Goal: Check status: Check status

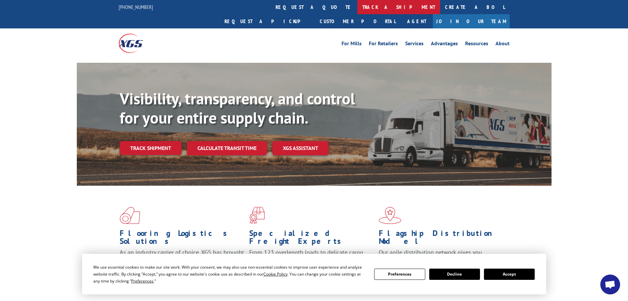
click at [358, 7] on link "track a shipment" at bounding box center [399, 7] width 83 height 14
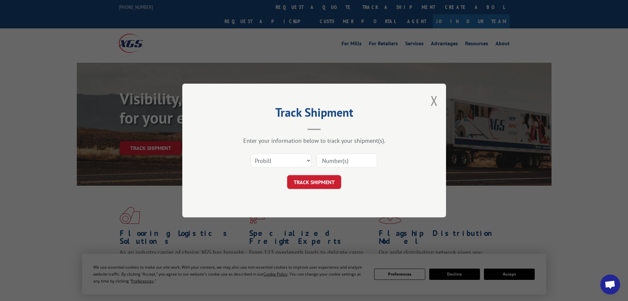
click at [359, 159] on input at bounding box center [347, 160] width 61 height 14
paste input "471904795"
type input "471904795"
click at [286, 159] on select "Select category... Probill BOL PO" at bounding box center [281, 160] width 61 height 14
select select "po"
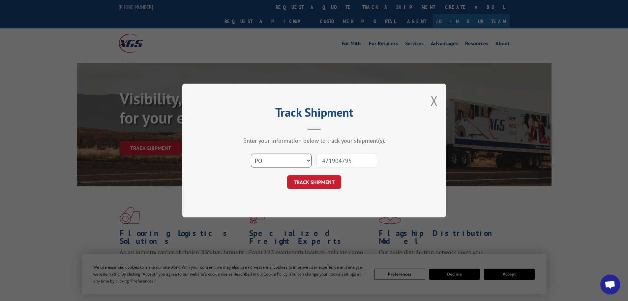
click at [251, 153] on select "Select category... Probill BOL PO" at bounding box center [281, 160] width 61 height 14
click at [323, 180] on button "TRACK SHIPMENT" at bounding box center [314, 182] width 54 height 14
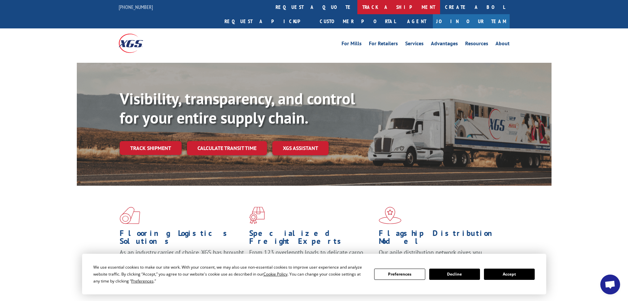
click at [358, 7] on link "track a shipment" at bounding box center [399, 7] width 83 height 14
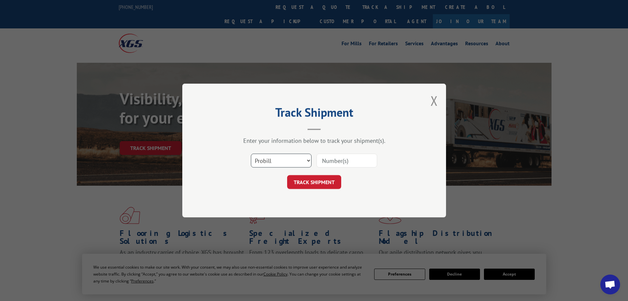
click at [281, 160] on select "Select category... Probill BOL PO" at bounding box center [281, 160] width 61 height 14
select select "po"
click at [251, 153] on select "Select category... Probill BOL PO" at bounding box center [281, 160] width 61 height 14
click at [340, 159] on input at bounding box center [347, 160] width 61 height 14
paste input "19583191"
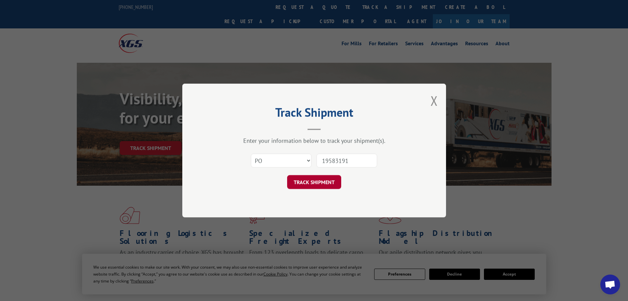
type input "19583191"
click at [327, 179] on button "TRACK SHIPMENT" at bounding box center [314, 182] width 54 height 14
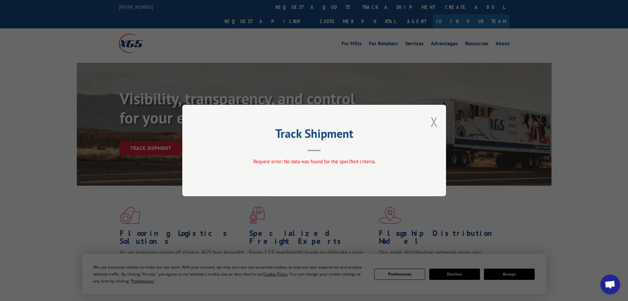
click at [435, 118] on button "Close modal" at bounding box center [434, 121] width 7 height 17
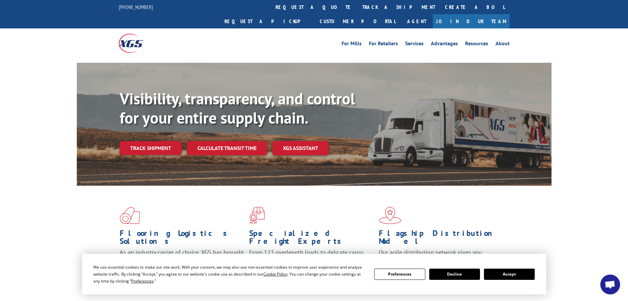
click at [412, 275] on button "Preferences" at bounding box center [399, 273] width 51 height 11
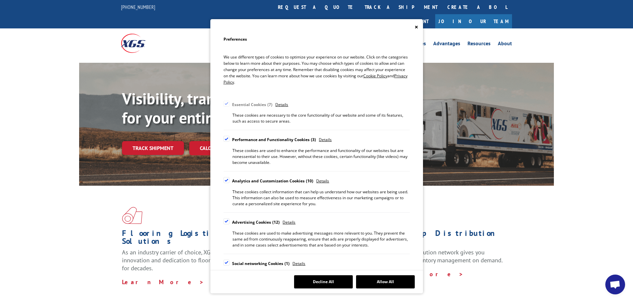
click at [332, 281] on button "Decline All" at bounding box center [323, 281] width 59 height 13
